Goal: Transaction & Acquisition: Purchase product/service

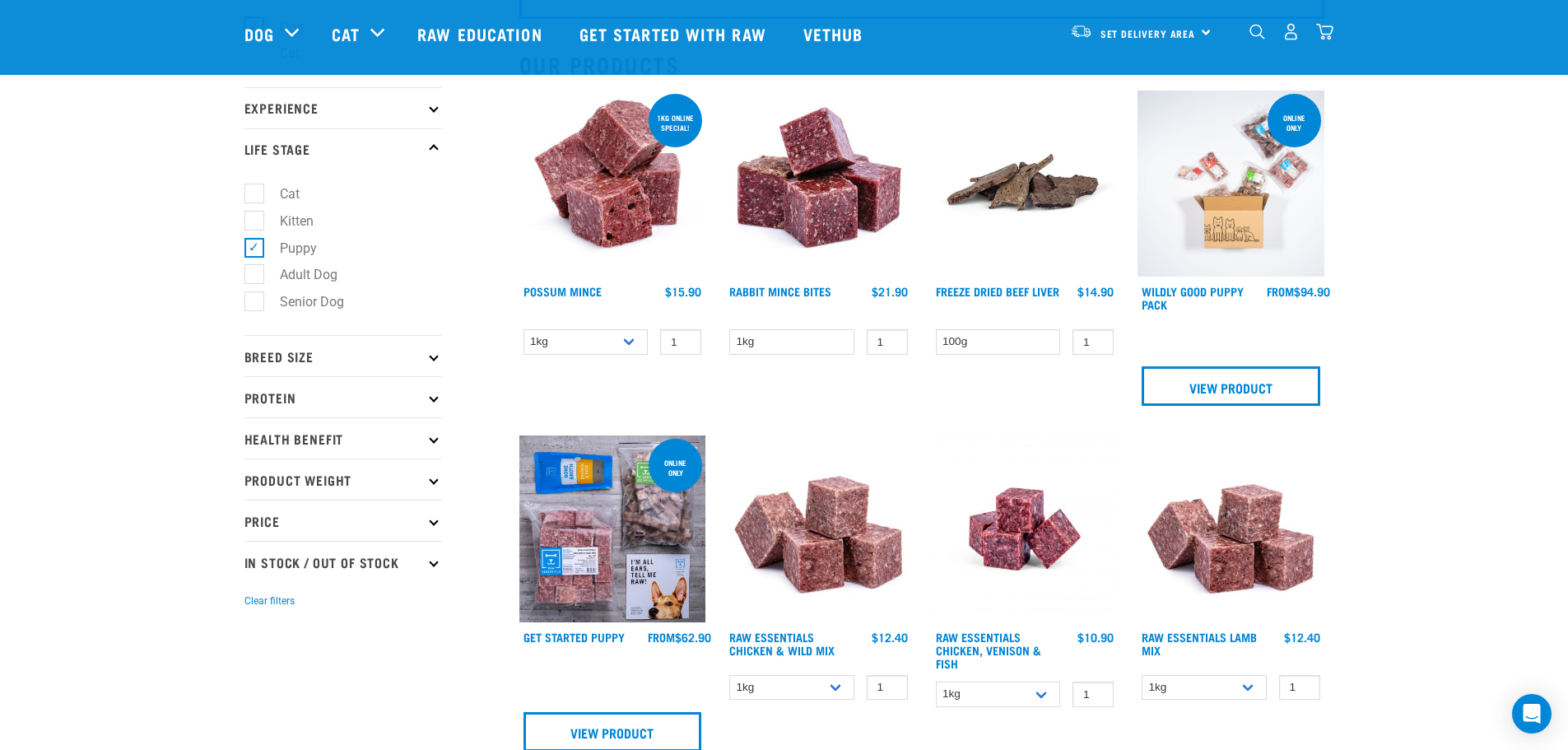
scroll to position [193, 0]
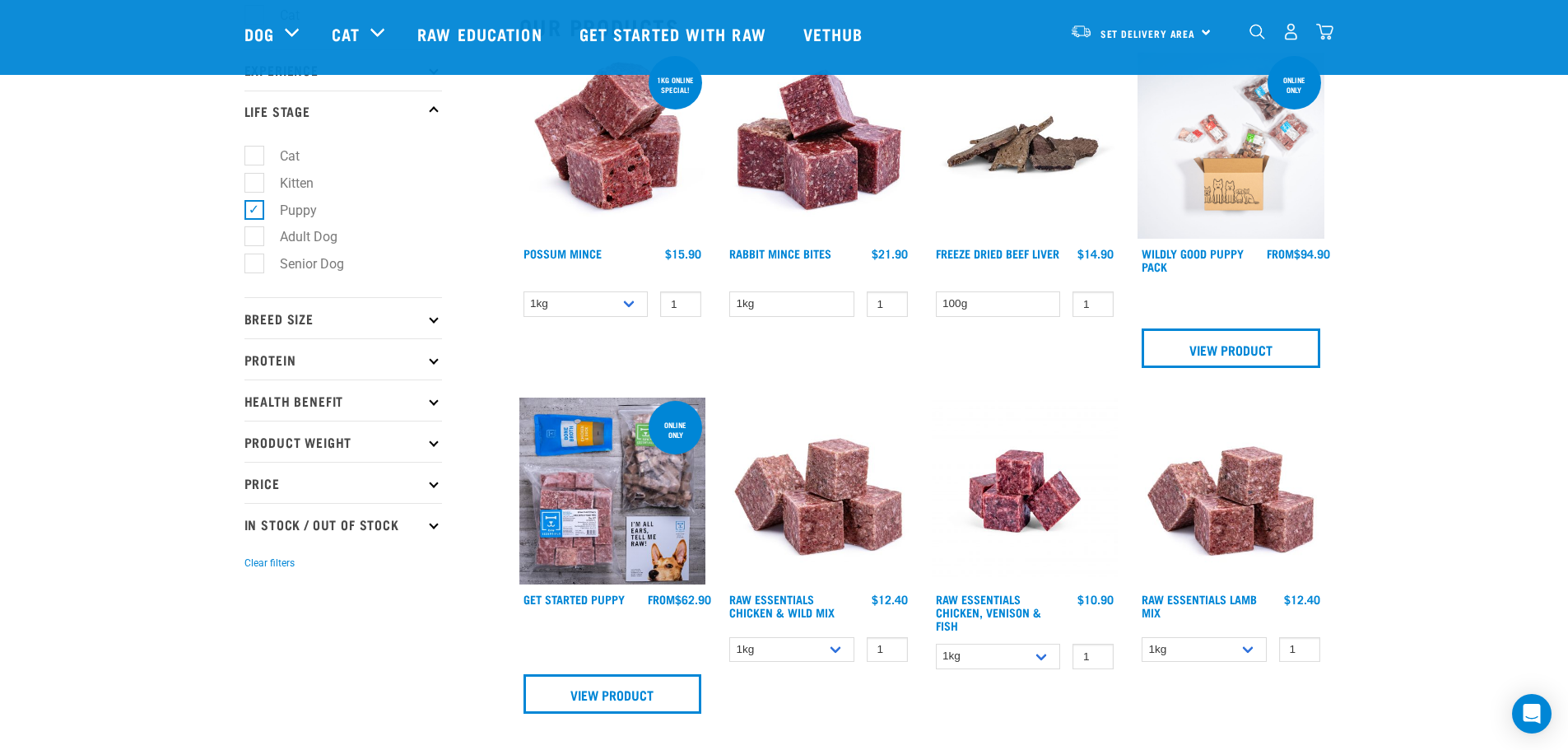
click at [433, 320] on p "Breed Size" at bounding box center [343, 318] width 198 height 41
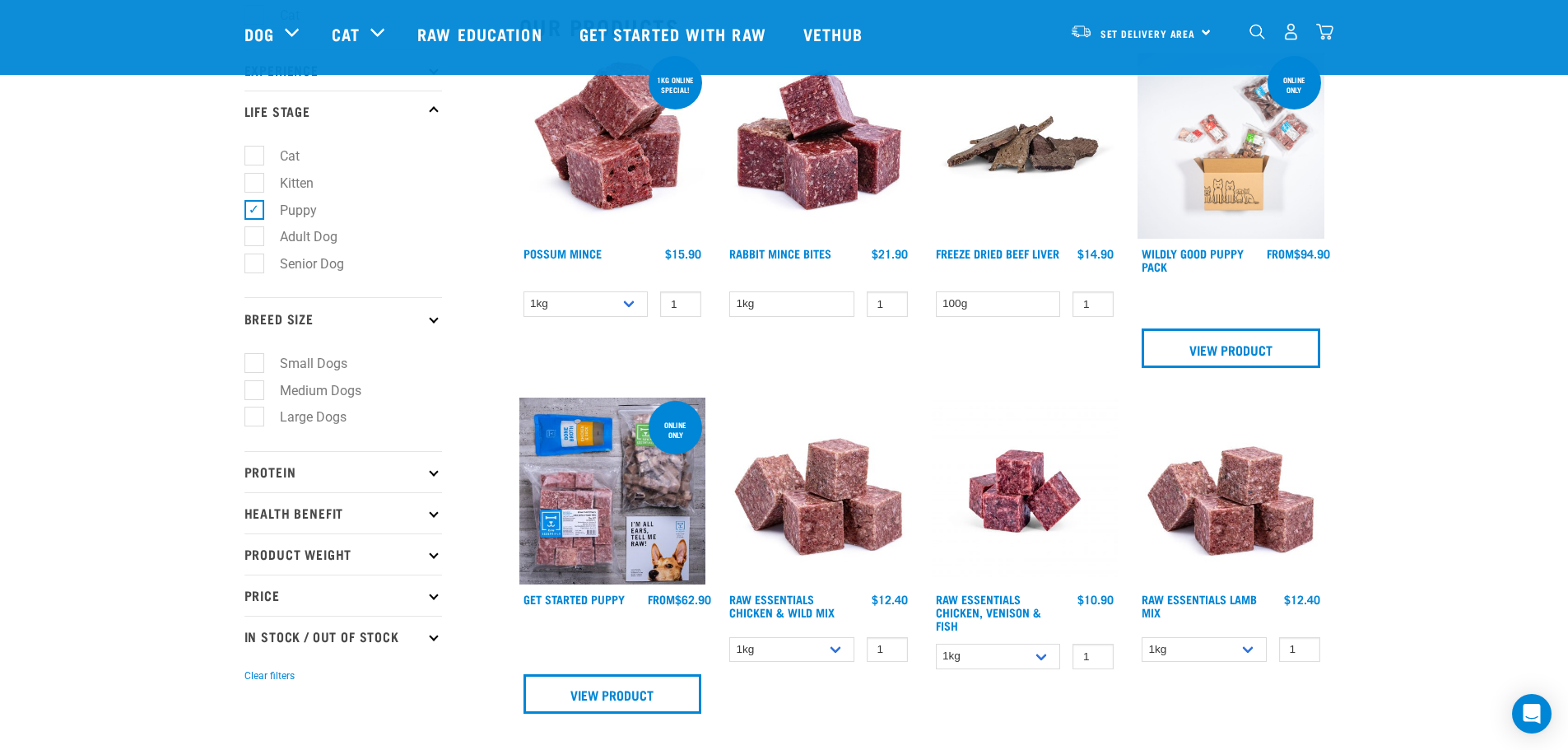
click at [259, 358] on label "Small Dogs" at bounding box center [303, 364] width 101 height 21
click at [255, 358] on input "Small Dogs" at bounding box center [249, 360] width 10 height 10
checkbox input "true"
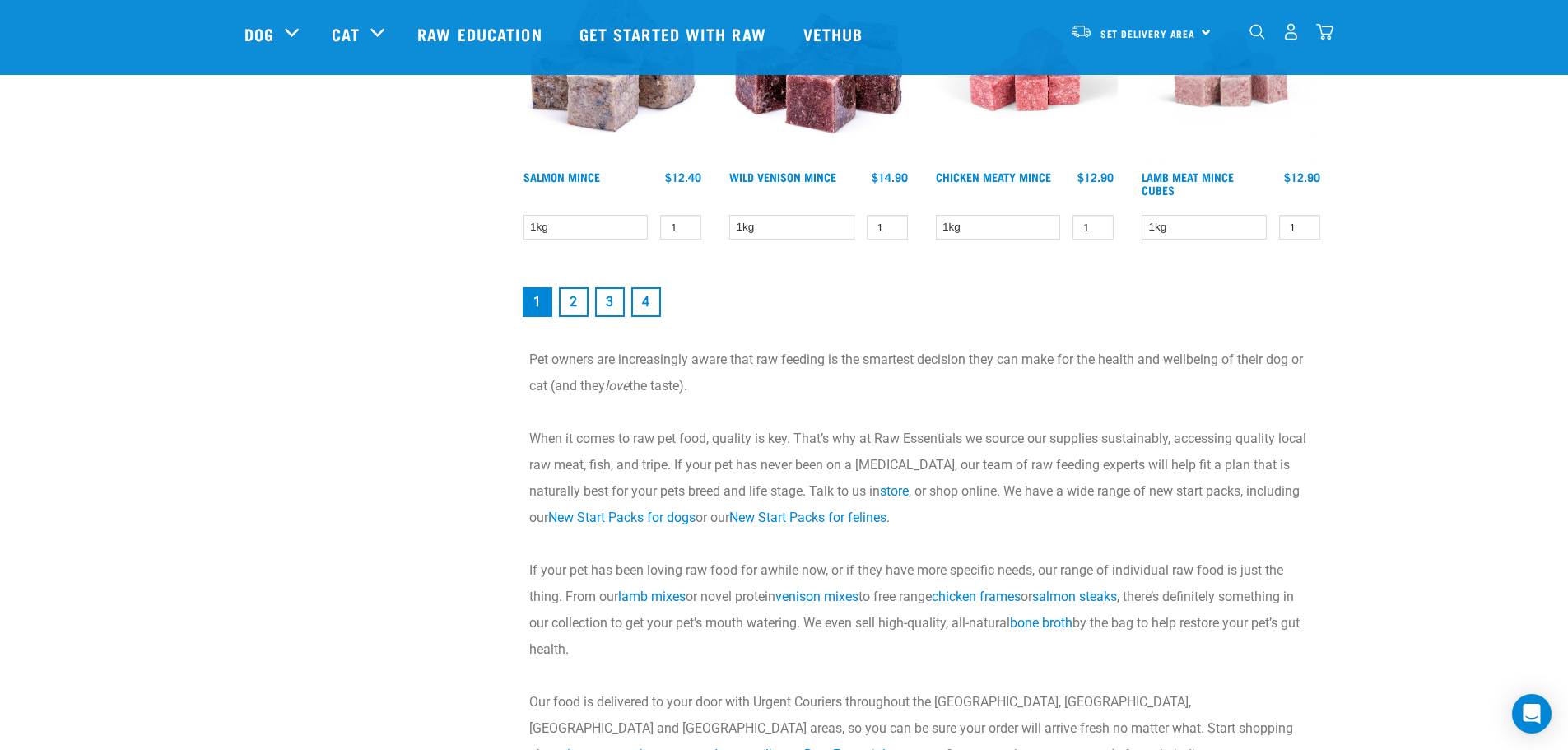
scroll to position [2396, 0]
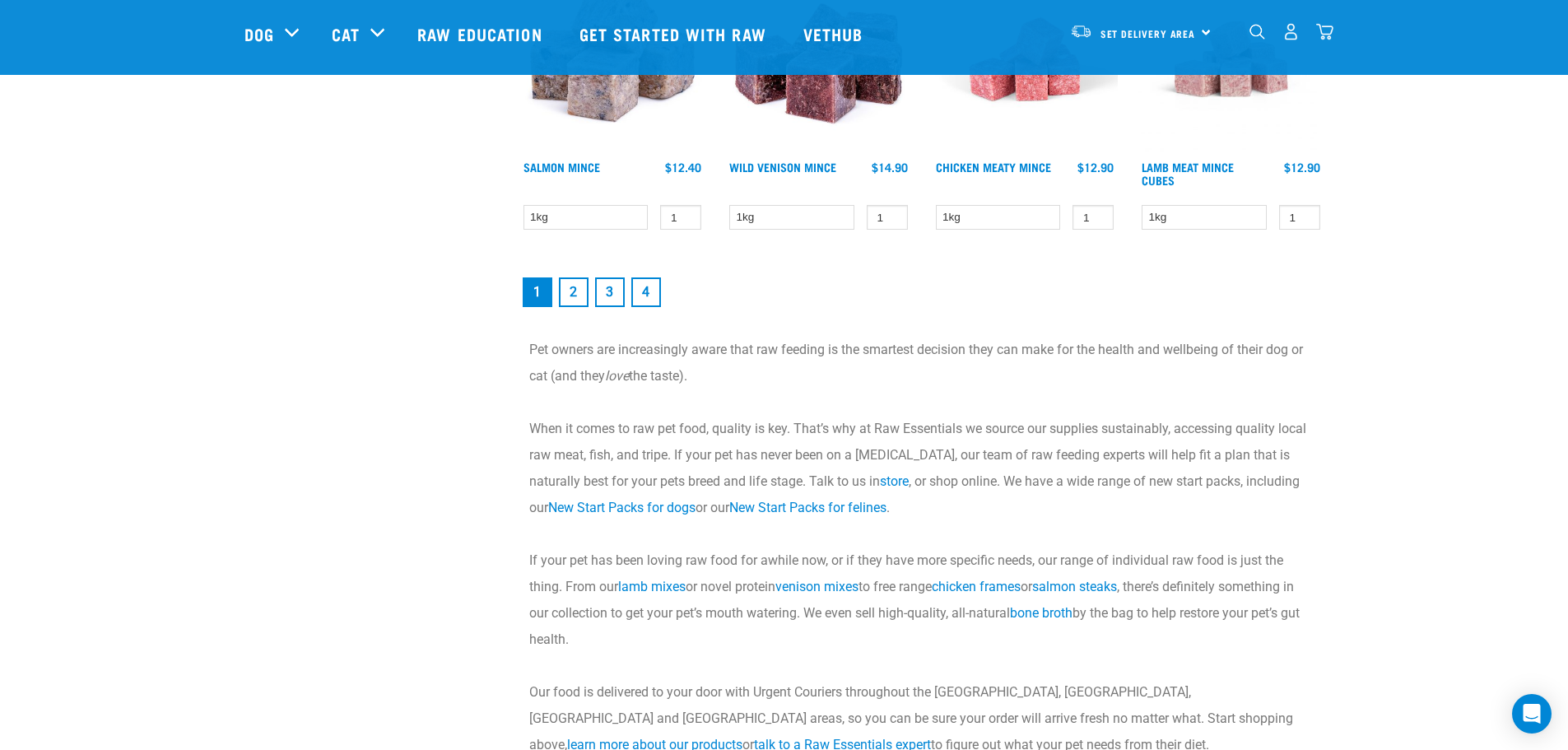
click at [570, 294] on link "2" at bounding box center [573, 291] width 29 height 29
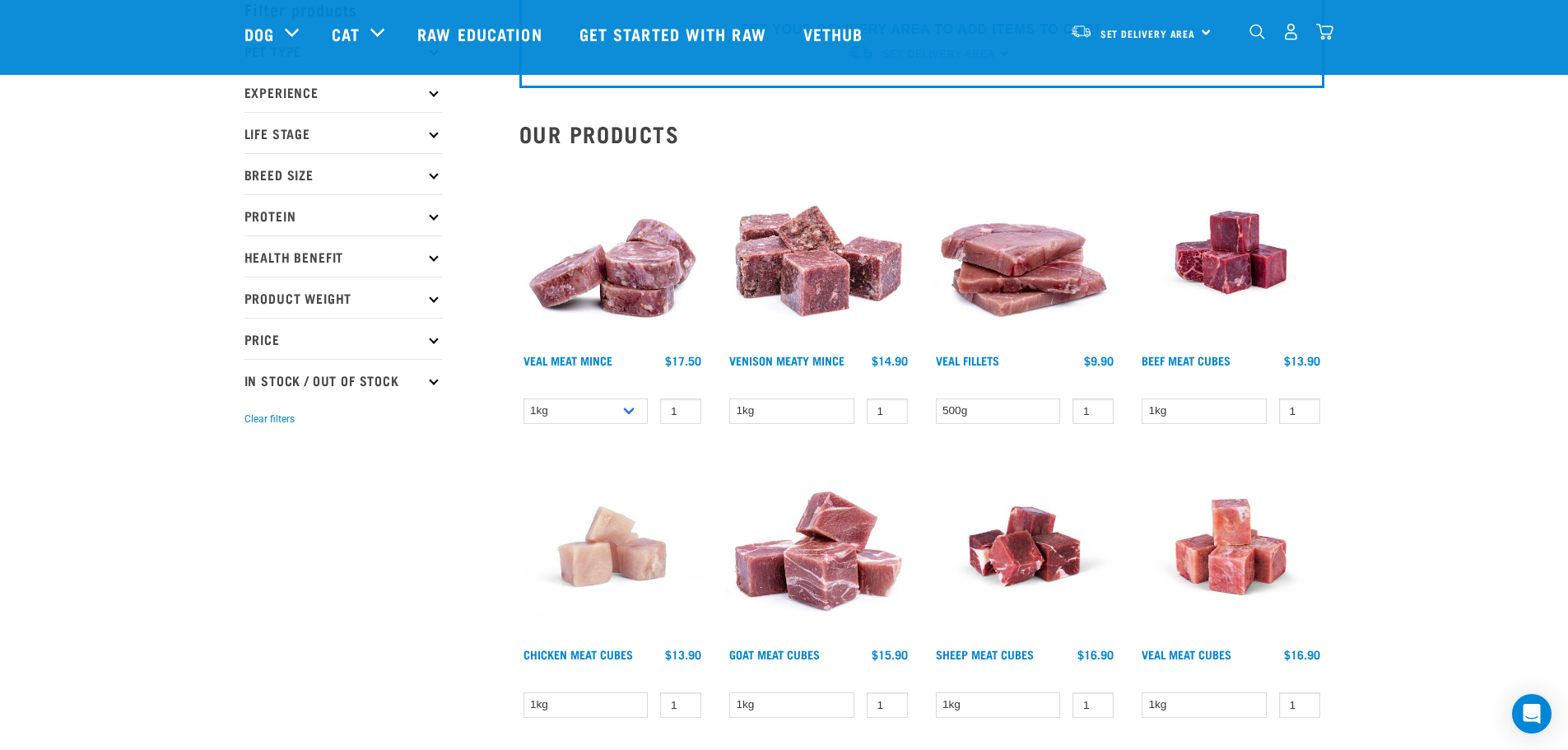
scroll to position [89, 0]
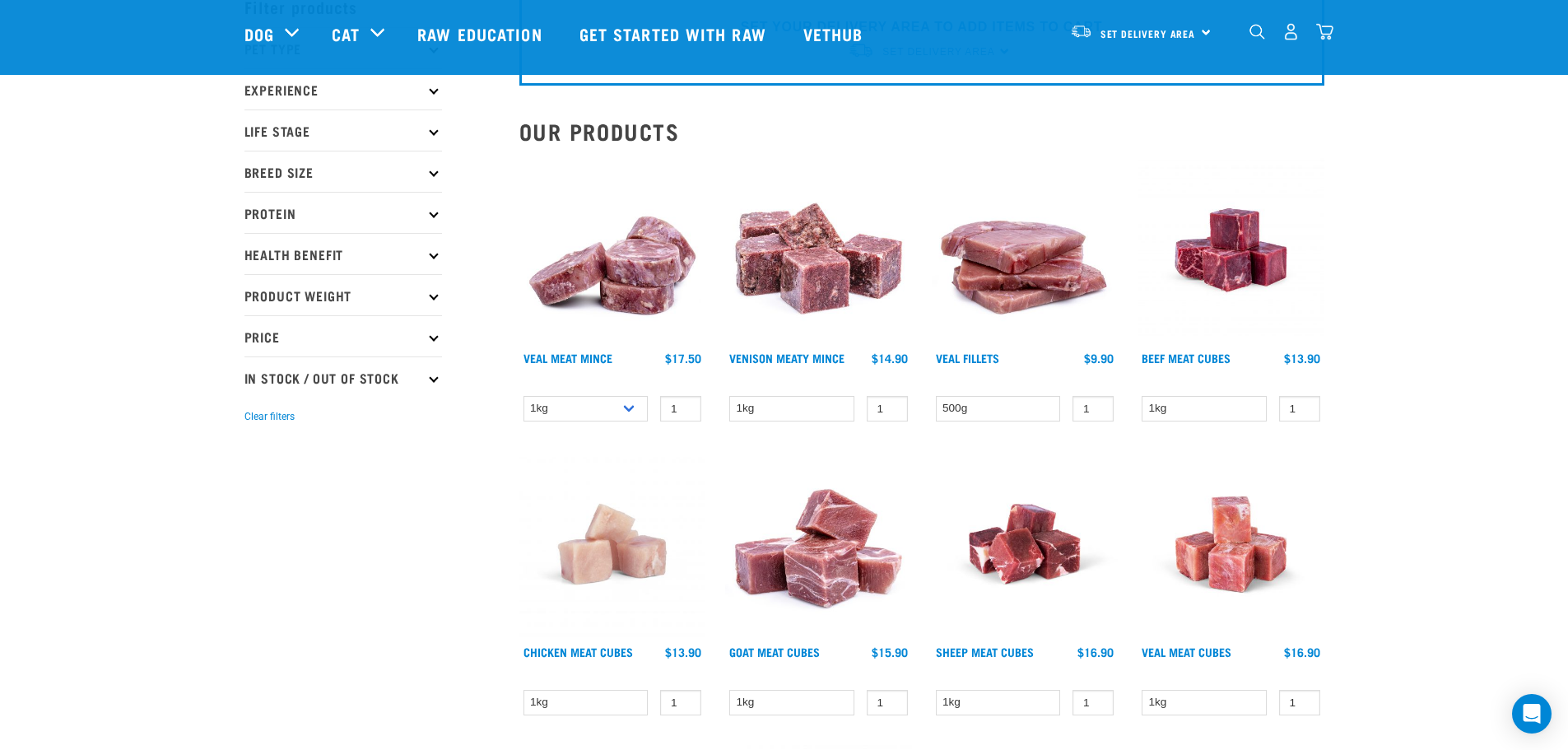
click at [430, 291] on p "Product Weight" at bounding box center [343, 295] width 198 height 41
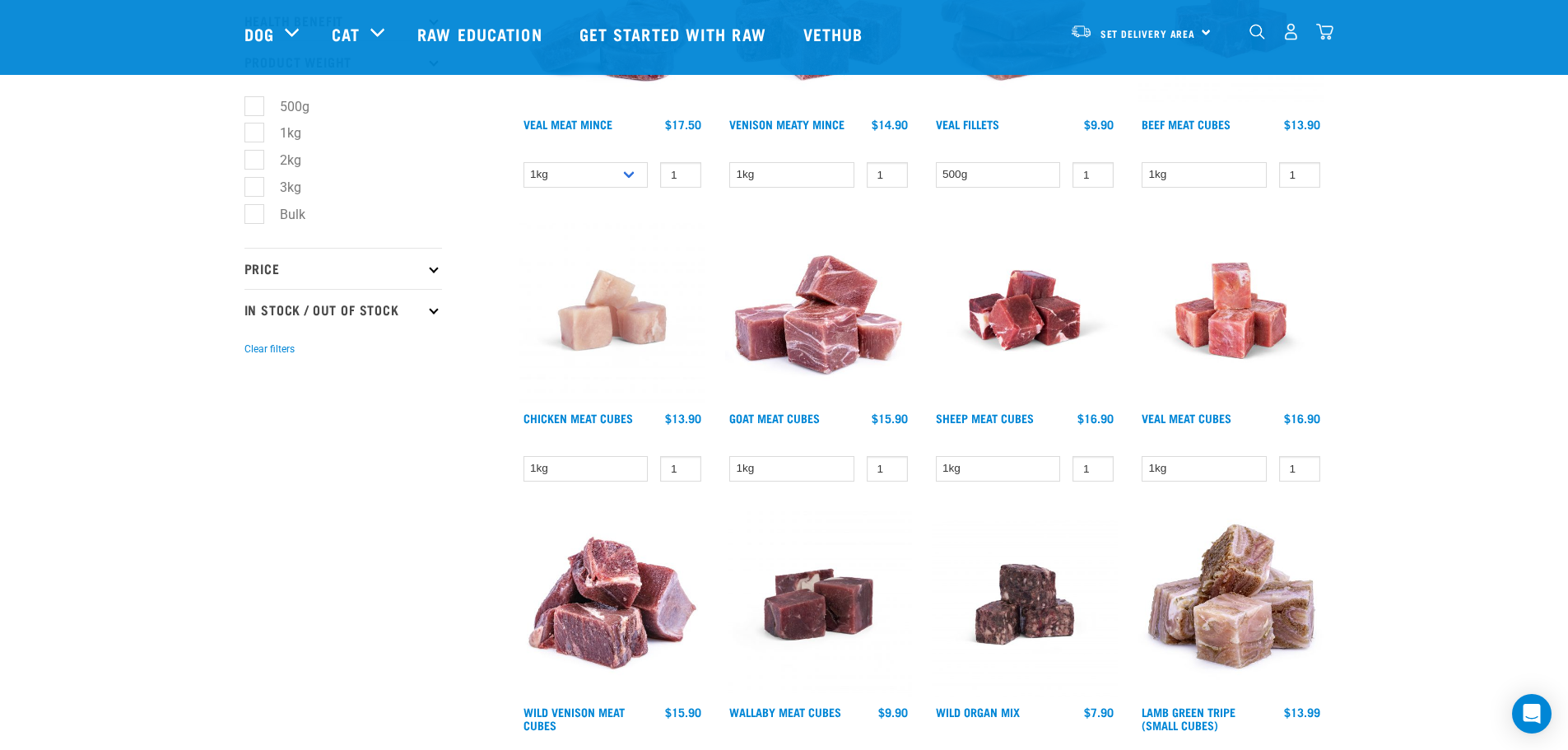
scroll to position [76, 0]
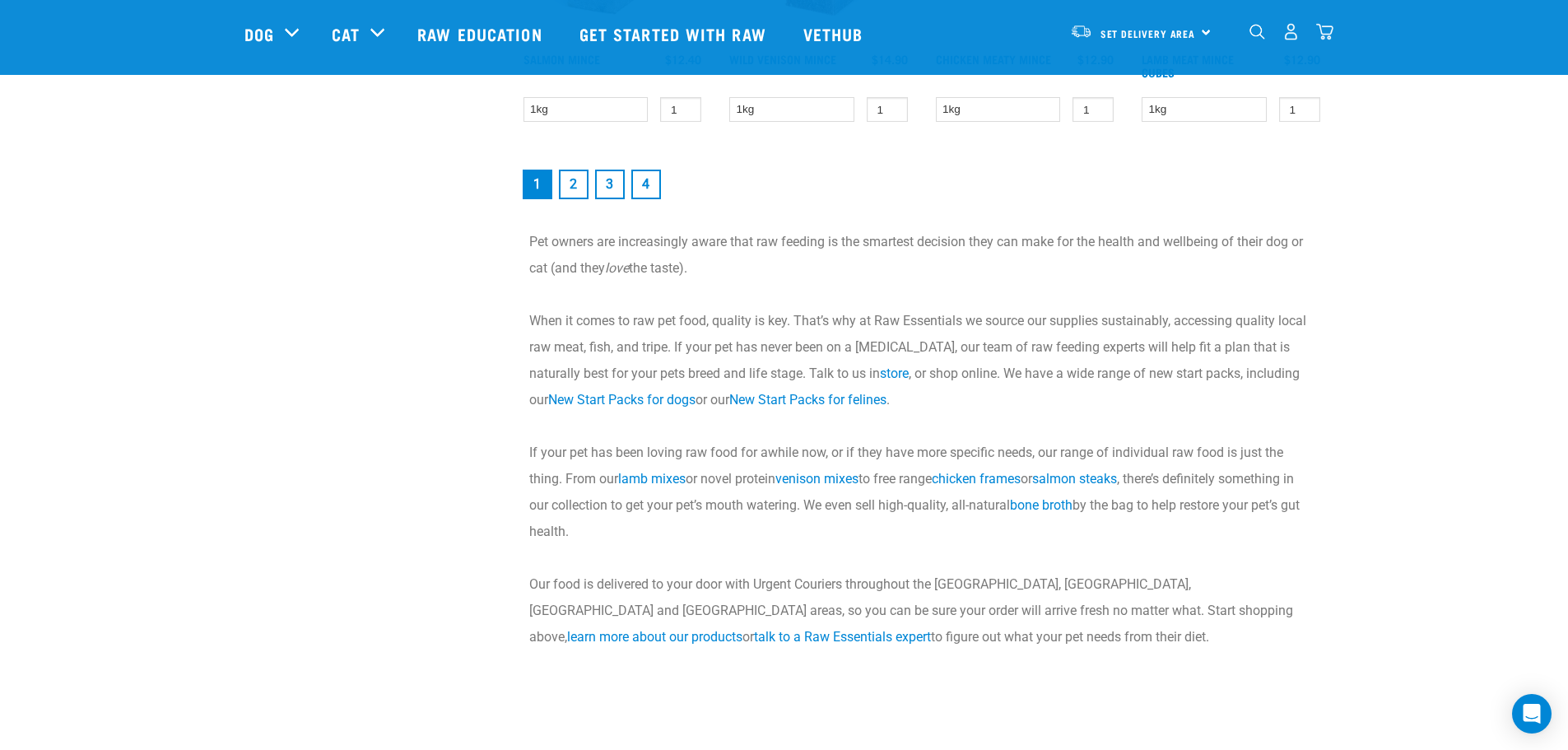
scroll to position [2490, 0]
